Goal: Task Accomplishment & Management: Complete application form

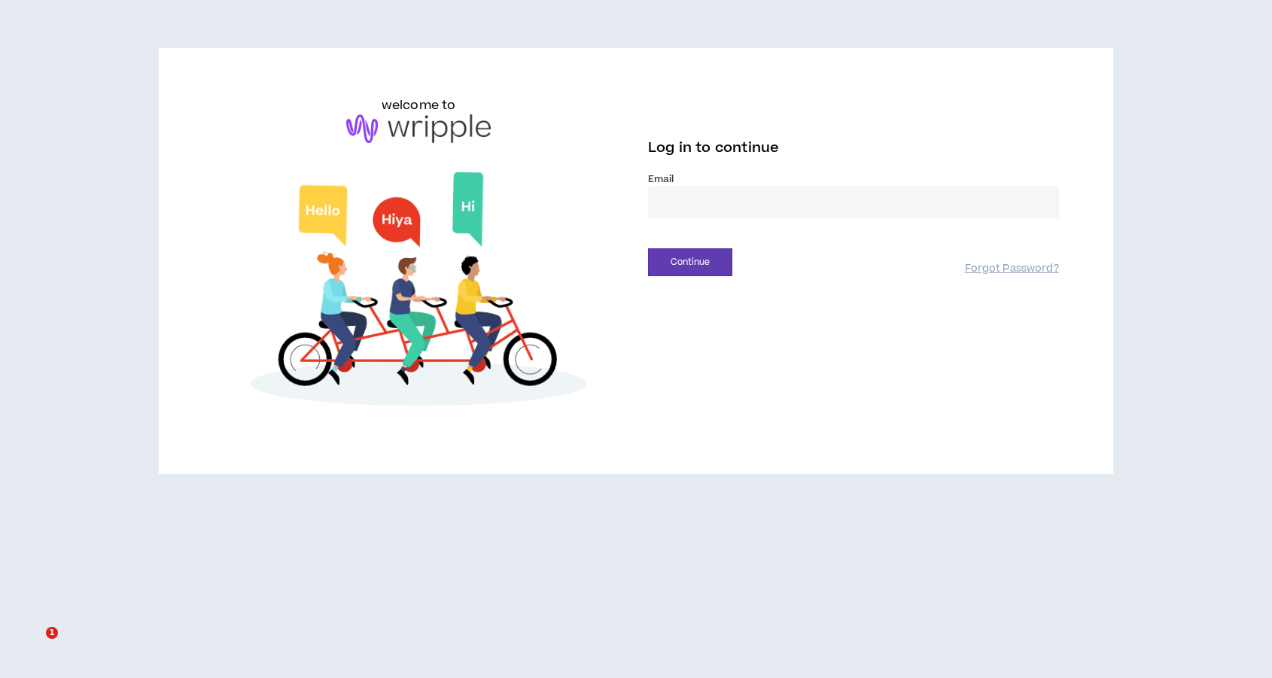
click at [691, 223] on div "Email *" at bounding box center [853, 201] width 411 height 58
click at [691, 211] on input "email" at bounding box center [853, 202] width 411 height 32
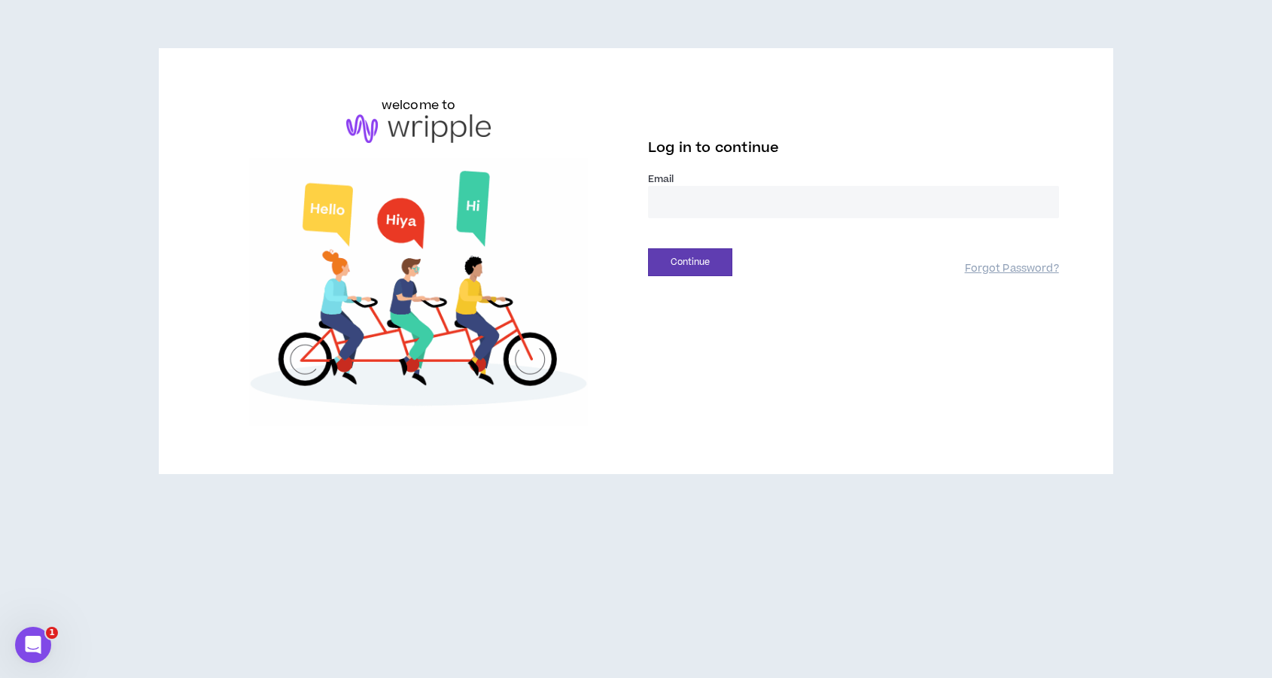
type input "**********"
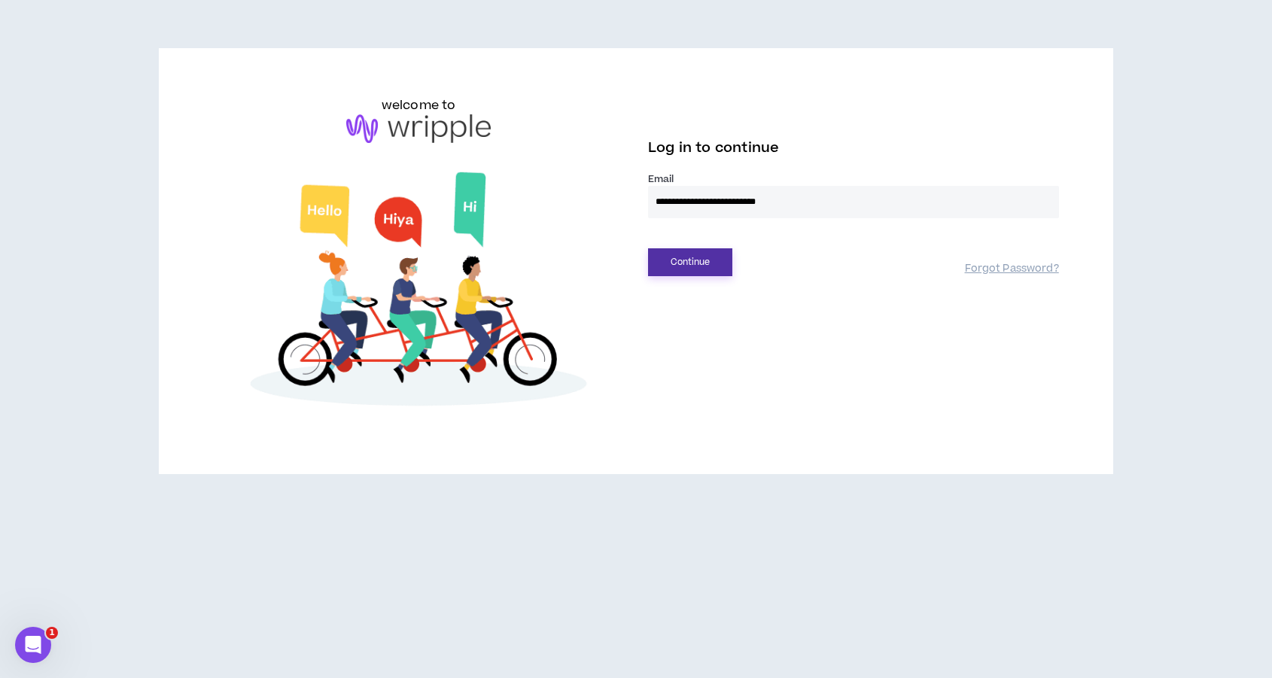
click at [717, 260] on button "Continue" at bounding box center [690, 262] width 84 height 28
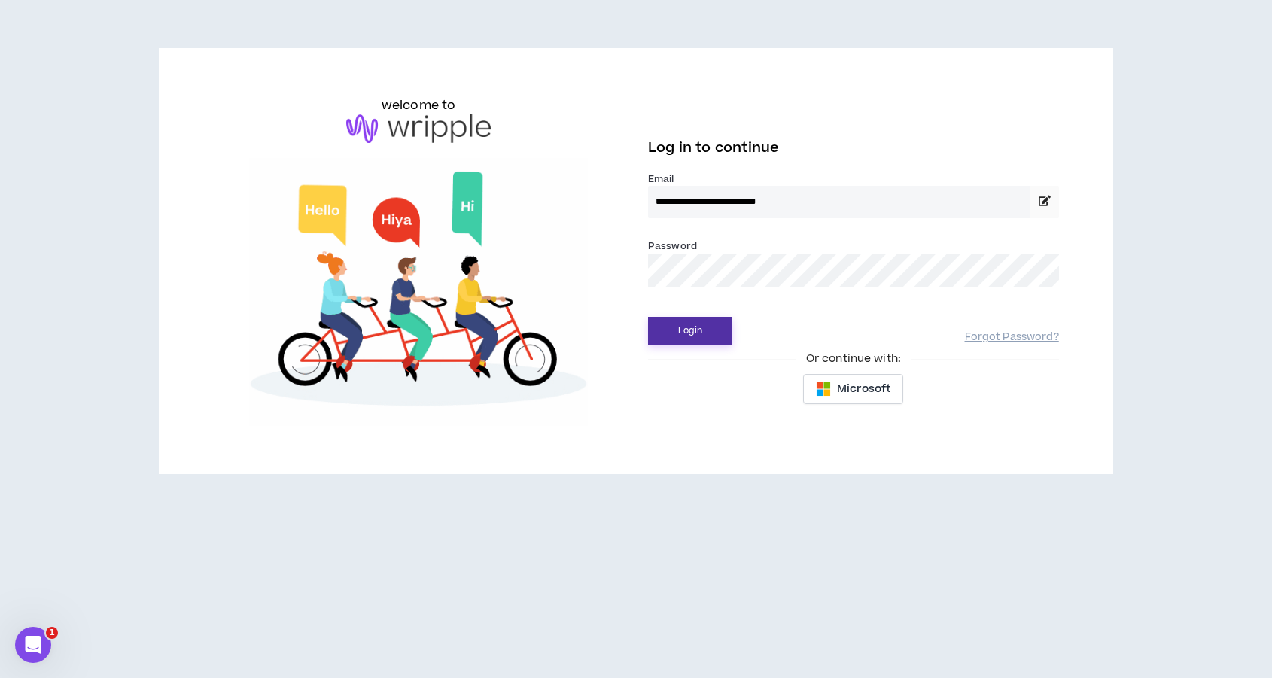
click at [648, 317] on button "Login" at bounding box center [690, 331] width 84 height 28
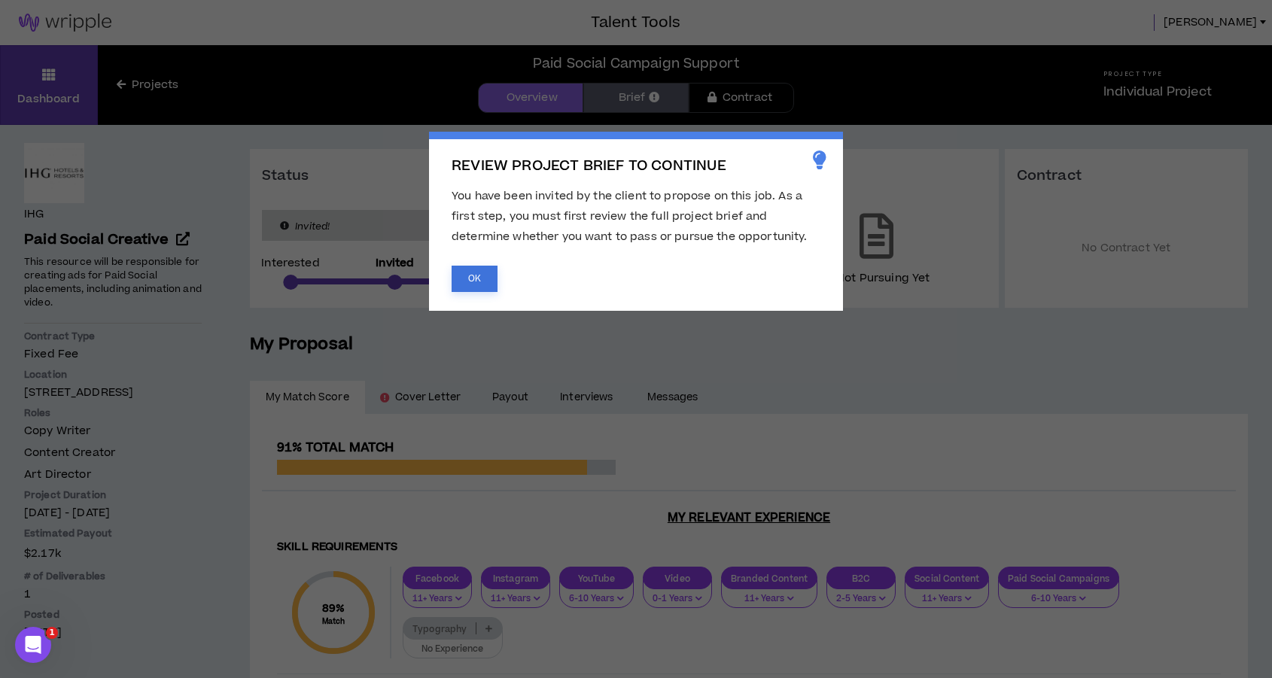
click at [463, 282] on button "OK" at bounding box center [475, 279] width 46 height 26
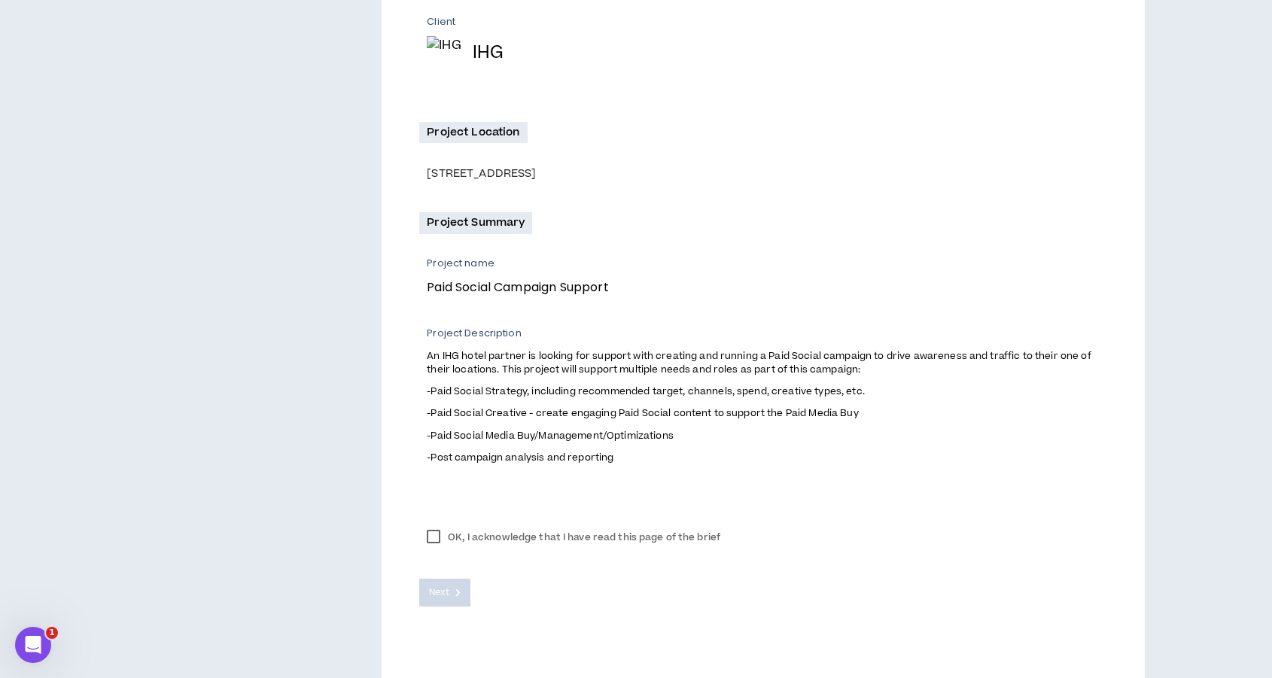
scroll to position [340, 0]
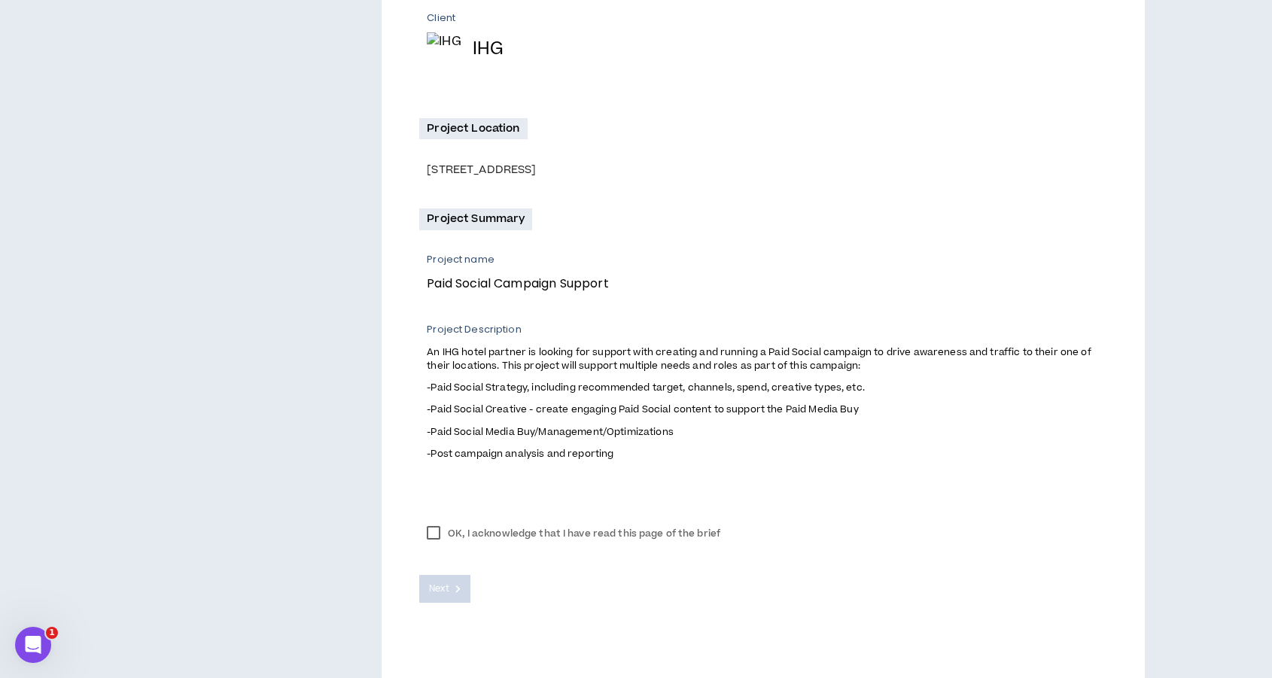
click at [436, 537] on label "OK, I acknowledge that I have read this page of the brief" at bounding box center [573, 533] width 309 height 23
click at [437, 589] on span "Next" at bounding box center [439, 589] width 20 height 14
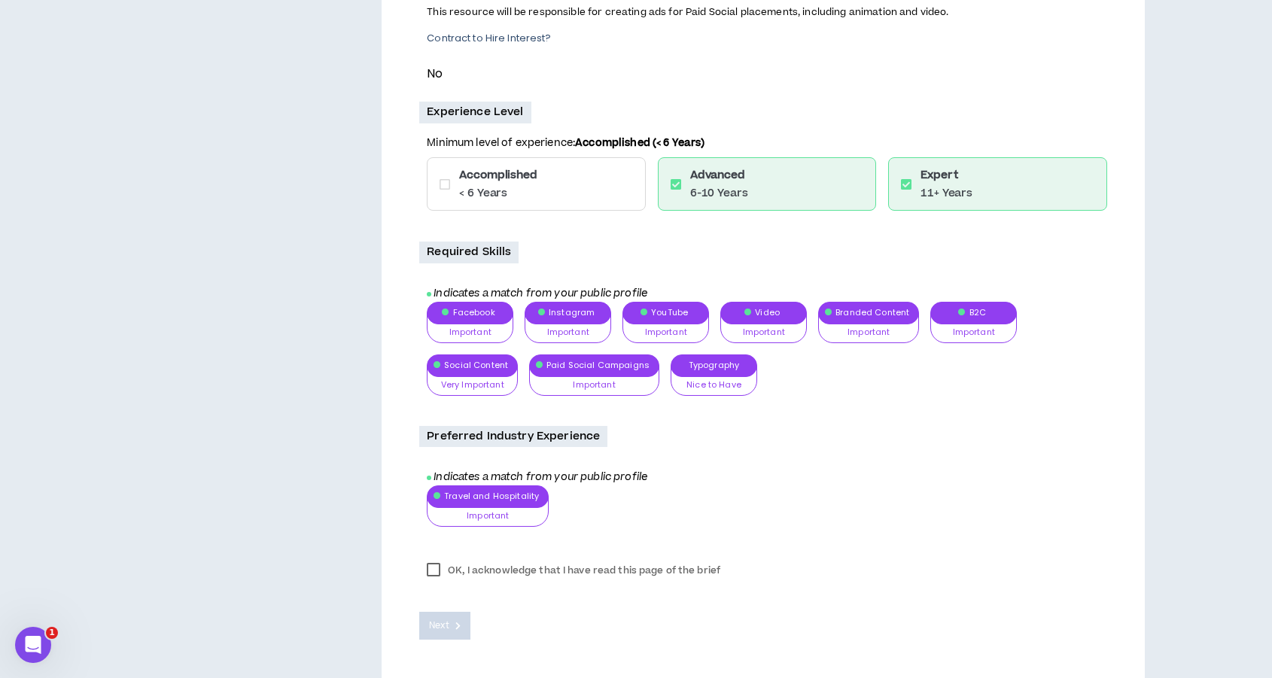
scroll to position [437, 0]
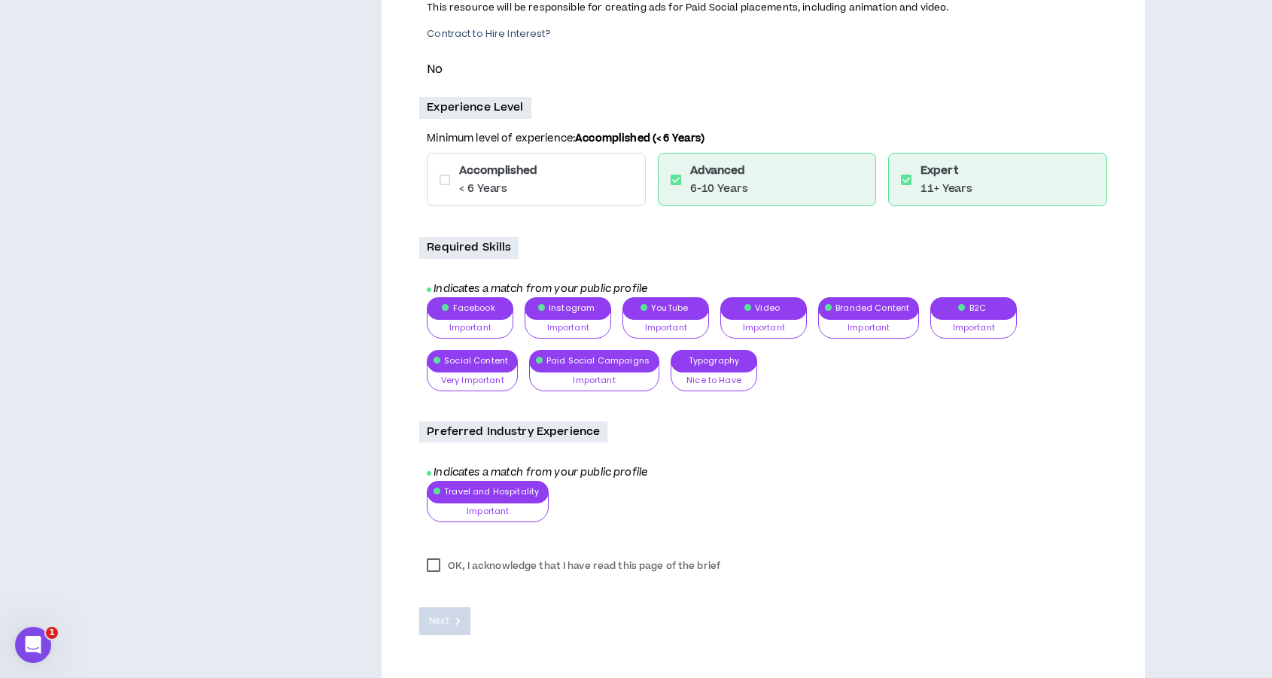
click at [433, 565] on label "OK, I acknowledge that I have read this page of the brief" at bounding box center [573, 566] width 309 height 23
click at [446, 619] on span "Next" at bounding box center [439, 621] width 20 height 14
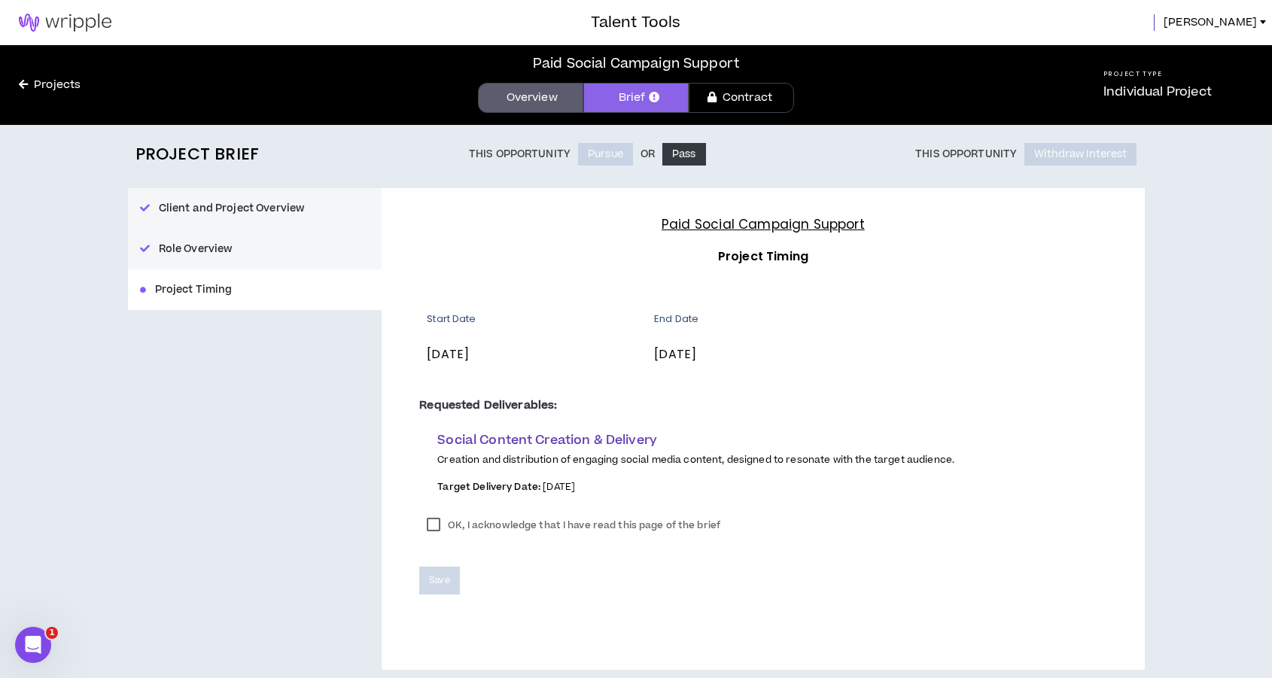
click at [444, 522] on label "OK, I acknowledge that I have read this page of the brief" at bounding box center [573, 525] width 309 height 23
click at [444, 582] on span "Save" at bounding box center [439, 581] width 20 height 14
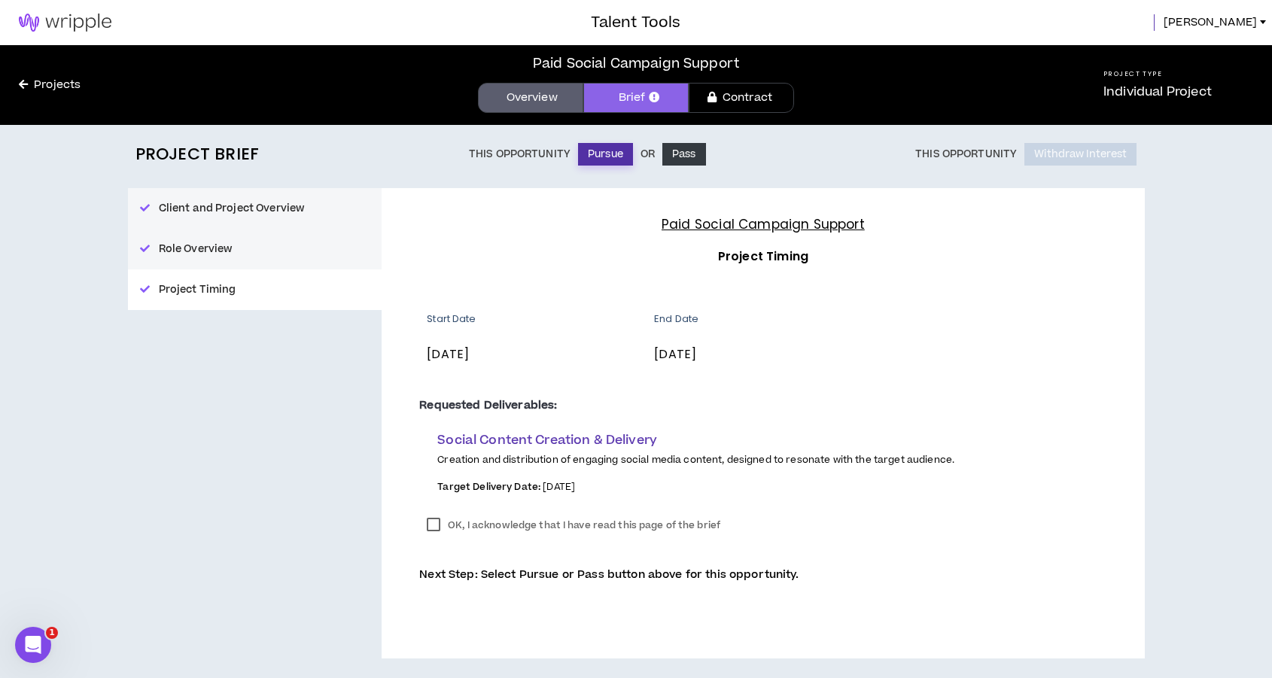
click at [583, 159] on button "Pursue" at bounding box center [605, 154] width 55 height 23
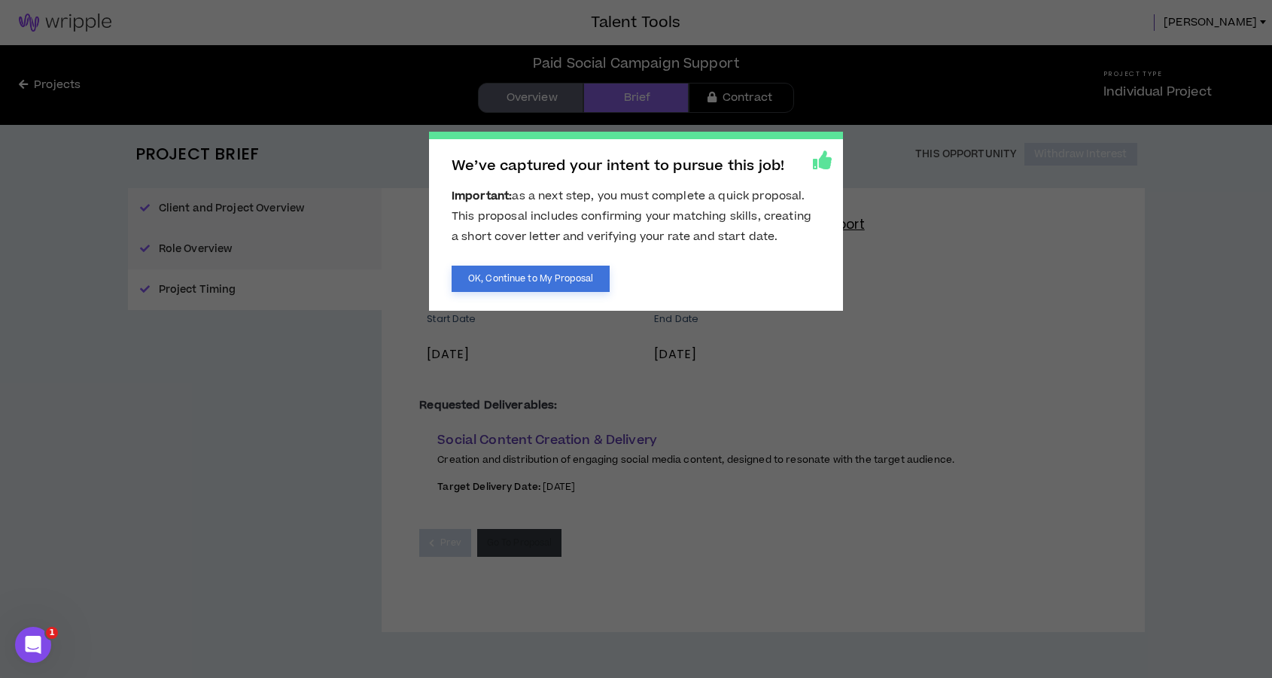
click at [567, 289] on button "OK, Continue to My Proposal" at bounding box center [531, 279] width 158 height 26
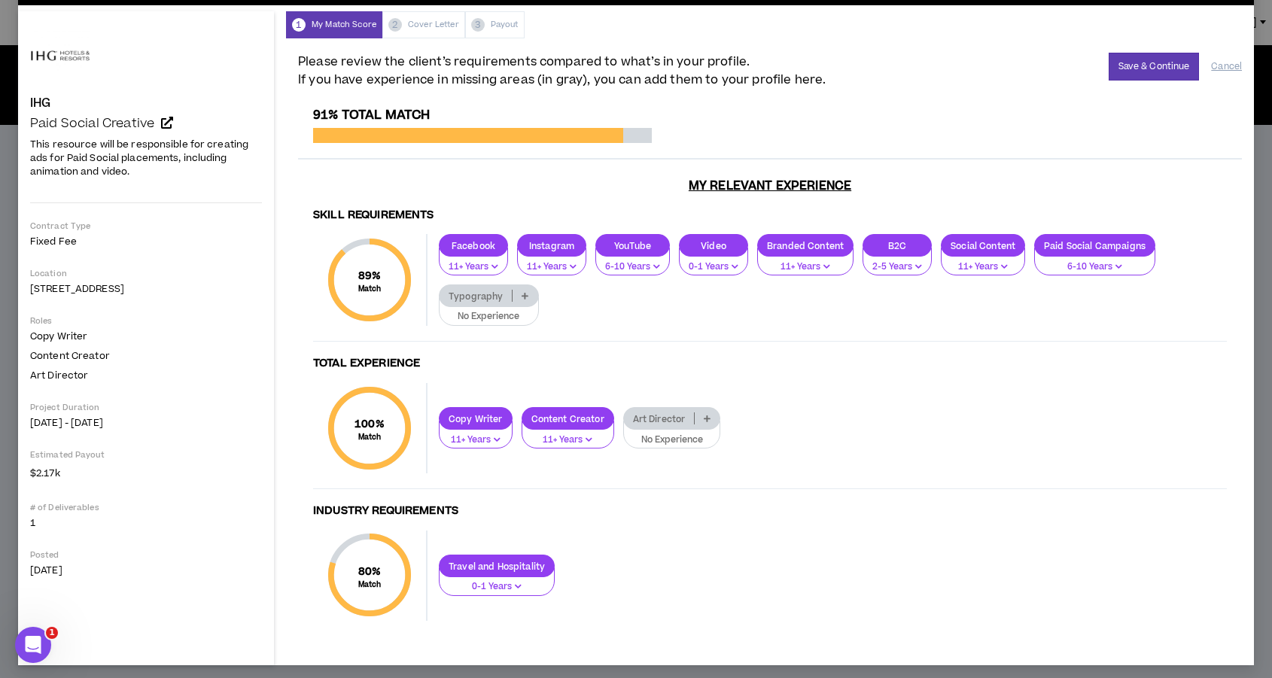
scroll to position [46, 0]
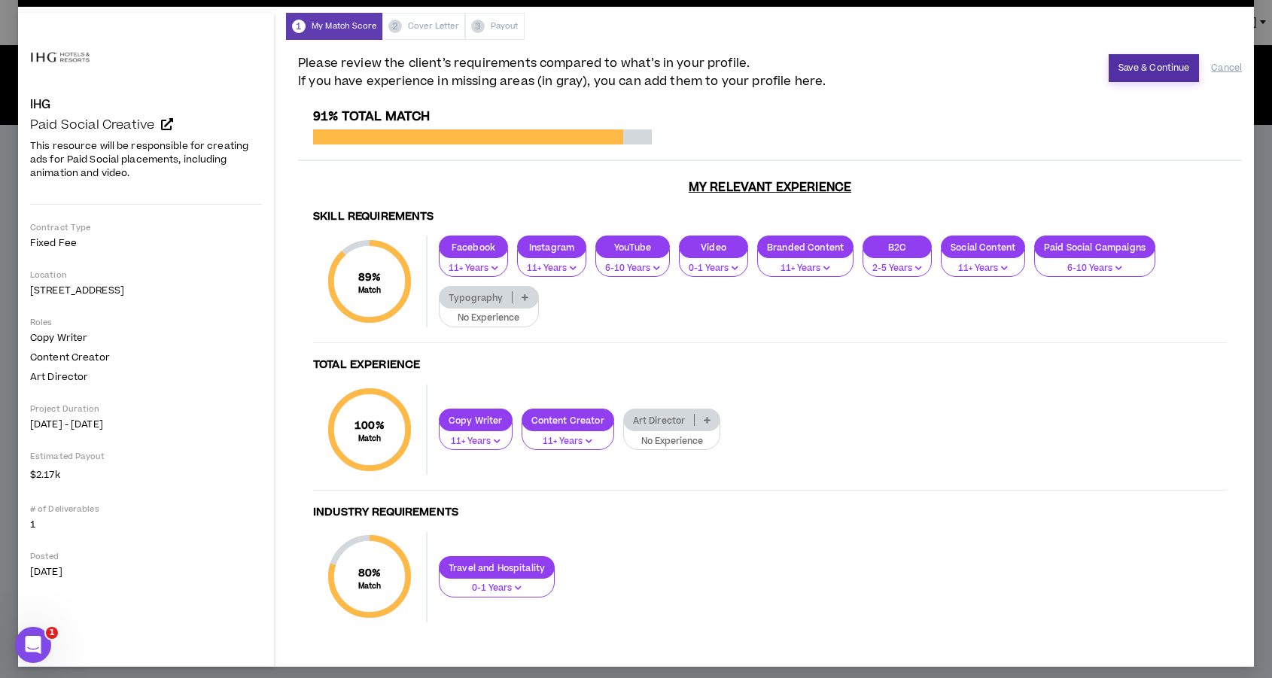
click at [1161, 67] on button "Save & Continue" at bounding box center [1154, 68] width 91 height 28
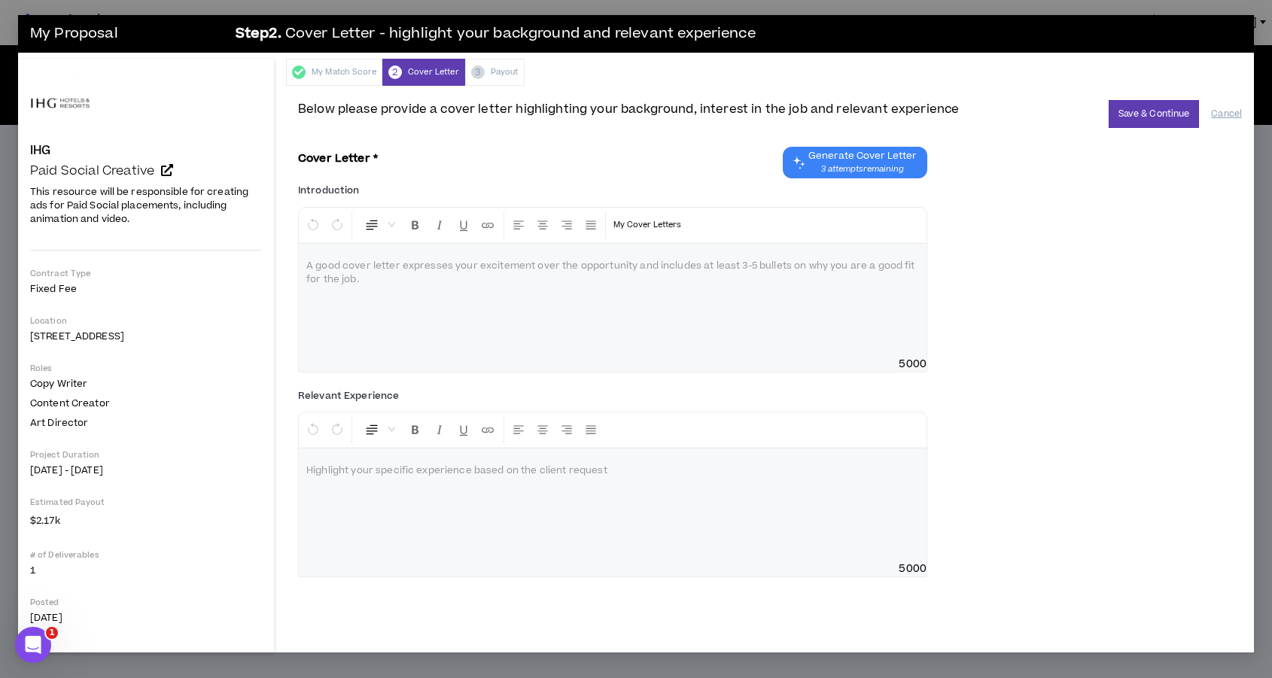
scroll to position [0, 0]
